Goal: Task Accomplishment & Management: Use online tool/utility

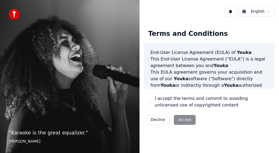
click at [178, 120] on div "Decline Accept" at bounding box center [171, 119] width 54 height 14
click at [182, 119] on div "Decline Accept" at bounding box center [171, 119] width 54 height 14
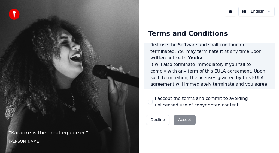
scroll to position [504, 0]
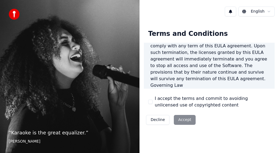
click at [184, 121] on div "Decline Accept" at bounding box center [171, 119] width 54 height 14
click at [152, 102] on button "I accept the terms and commit to avoiding unlicensed use of copyrighted content" at bounding box center [150, 101] width 4 height 4
click at [179, 119] on button "Accept" at bounding box center [185, 120] width 22 height 10
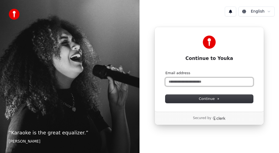
click at [184, 81] on input "Email address" at bounding box center [210, 81] width 88 height 8
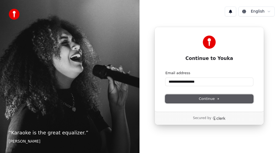
click at [202, 97] on span "Continue" at bounding box center [209, 98] width 21 height 5
type input "**********"
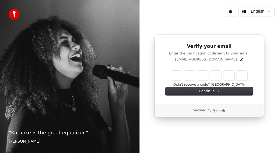
click at [175, 75] on input "Enter verification code" at bounding box center [209, 75] width 76 height 10
type input "******"
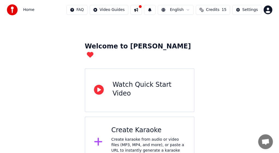
scroll to position [16, 0]
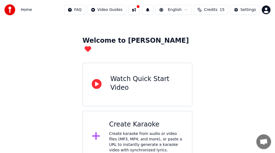
click at [96, 132] on icon at bounding box center [96, 136] width 8 height 8
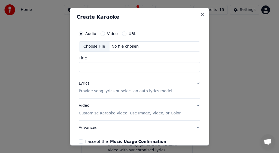
click at [124, 34] on button "URL" at bounding box center [124, 33] width 4 height 4
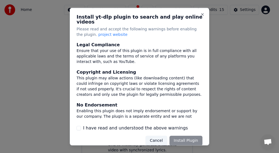
click at [79, 126] on button "I have read and understood the above warnings" at bounding box center [79, 128] width 4 height 4
click at [175, 136] on button "Install Plugin" at bounding box center [186, 140] width 33 height 10
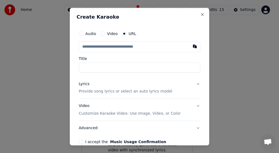
paste input "**********"
type input "**********"
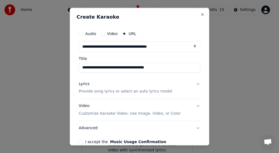
type input "**********"
click at [164, 68] on input "**********" at bounding box center [140, 67] width 122 height 10
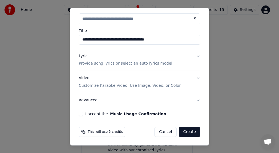
click at [81, 114] on button "I accept the Music Usage Confirmation" at bounding box center [81, 114] width 4 height 4
click at [194, 56] on button "Lyrics Provide song lyrics or select an auto lyrics model" at bounding box center [140, 60] width 122 height 22
type input "**********"
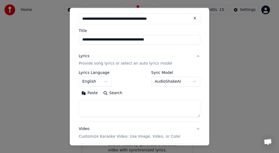
click at [194, 56] on button "Lyrics Provide song lyrics or select an auto lyrics model" at bounding box center [140, 60] width 122 height 22
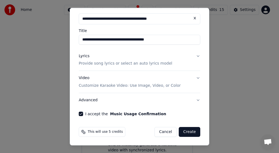
click at [153, 64] on p "Provide song lyrics or select an auto lyrics model" at bounding box center [126, 63] width 94 height 5
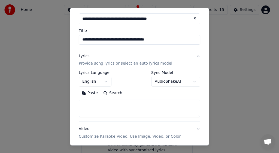
click at [87, 104] on textarea at bounding box center [140, 108] width 122 height 17
paste textarea "**********"
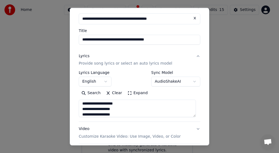
drag, startPoint x: 109, startPoint y: 108, endPoint x: 93, endPoint y: 109, distance: 16.4
click at [93, 109] on textarea "**********" at bounding box center [137, 108] width 117 height 17
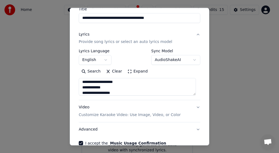
scroll to position [55, 0]
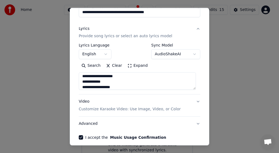
type textarea "**********"
click at [194, 101] on button "Video Customize Karaoke Video: Use Image, Video, or Color" at bounding box center [140, 105] width 122 height 22
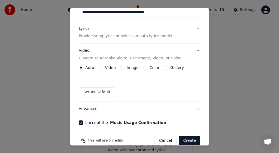
click at [185, 139] on button "Create" at bounding box center [190, 141] width 22 height 10
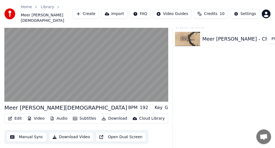
scroll to position [13, 0]
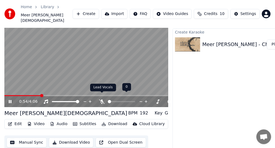
click at [105, 99] on div at bounding box center [127, 101] width 44 height 5
click at [133, 100] on span at bounding box center [131, 101] width 3 height 3
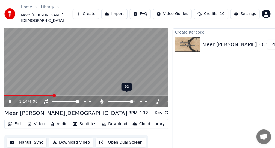
click at [102, 100] on icon at bounding box center [101, 102] width 3 height 4
click at [167, 110] on div "G" at bounding box center [166, 113] width 3 height 7
click at [161, 110] on div "Key" at bounding box center [159, 113] width 8 height 7
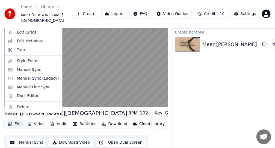
click at [17, 120] on button "Edit" at bounding box center [15, 124] width 18 height 8
click at [25, 33] on div "Edit Lyrics" at bounding box center [26, 32] width 19 height 5
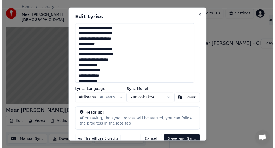
scroll to position [9, 0]
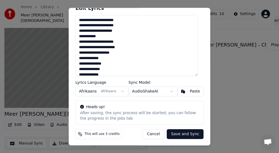
click at [154, 133] on button "Cancel" at bounding box center [153, 134] width 22 height 10
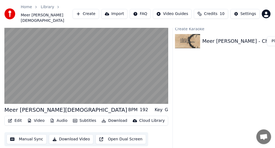
scroll to position [17, 0]
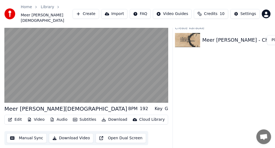
click at [99, 133] on button "Open Dual Screen" at bounding box center [121, 138] width 50 height 10
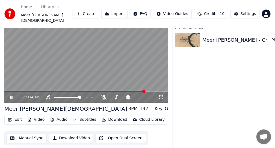
click at [162, 106] on div "Key" at bounding box center [159, 109] width 8 height 7
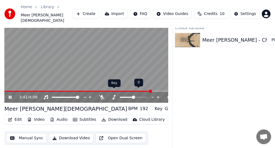
click at [114, 95] on icon at bounding box center [113, 97] width 3 height 4
click at [132, 96] on span at bounding box center [131, 97] width 3 height 3
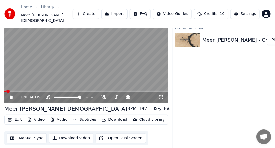
click at [6, 91] on span at bounding box center [5, 91] width 2 height 1
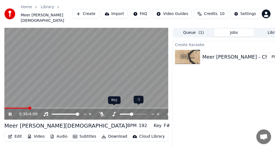
click at [114, 112] on icon at bounding box center [113, 114] width 3 height 4
click at [153, 112] on icon at bounding box center [152, 114] width 5 height 5
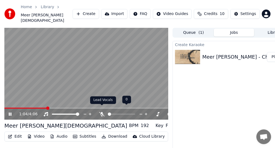
click at [104, 112] on icon at bounding box center [101, 114] width 5 height 4
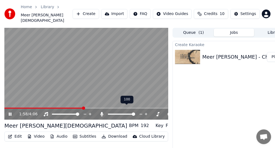
click at [141, 112] on icon at bounding box center [140, 114] width 5 height 5
click at [153, 114] on icon at bounding box center [152, 114] width 3 height 1
click at [134, 113] on span at bounding box center [132, 114] width 3 height 3
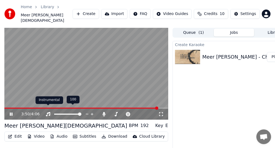
click at [48, 112] on icon at bounding box center [47, 114] width 5 height 4
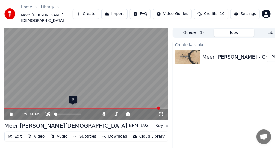
click at [48, 112] on icon at bounding box center [47, 114] width 5 height 4
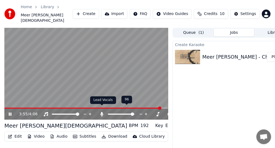
click at [102, 112] on icon at bounding box center [101, 114] width 3 height 4
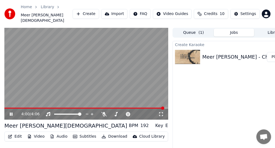
click at [11, 113] on icon at bounding box center [11, 114] width 3 height 3
